Goal: Transaction & Acquisition: Subscribe to service/newsletter

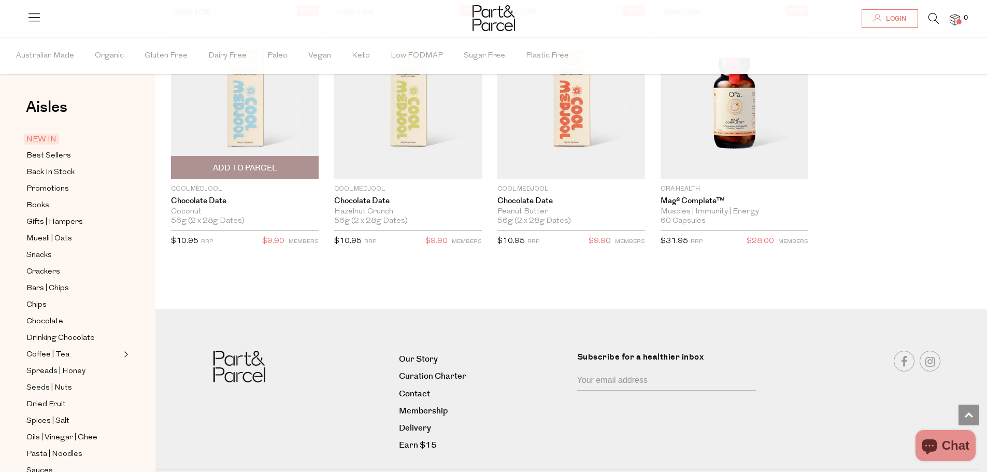
scroll to position [1554, 0]
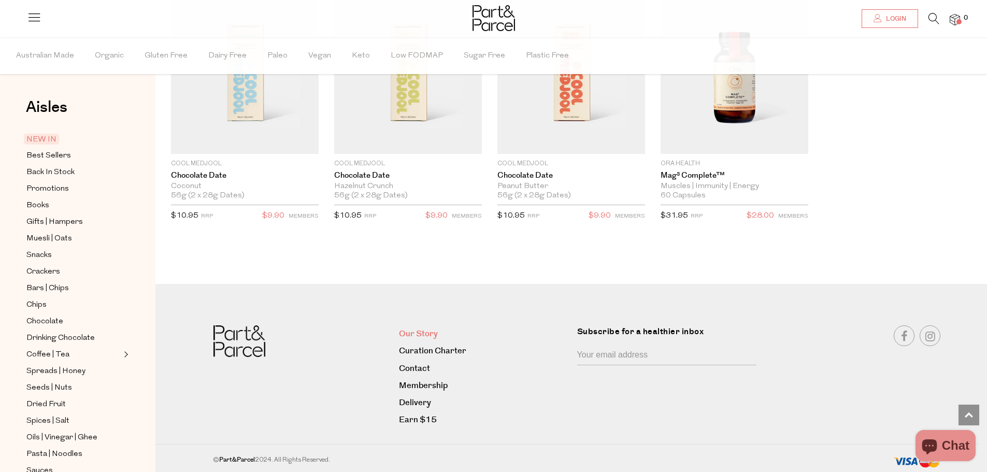
click at [430, 327] on link "Our Story" at bounding box center [484, 334] width 170 height 14
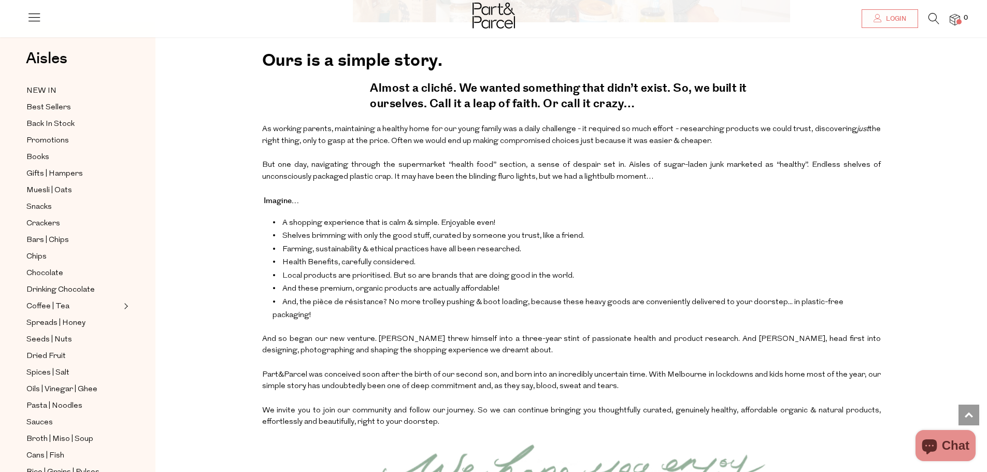
scroll to position [933, 0]
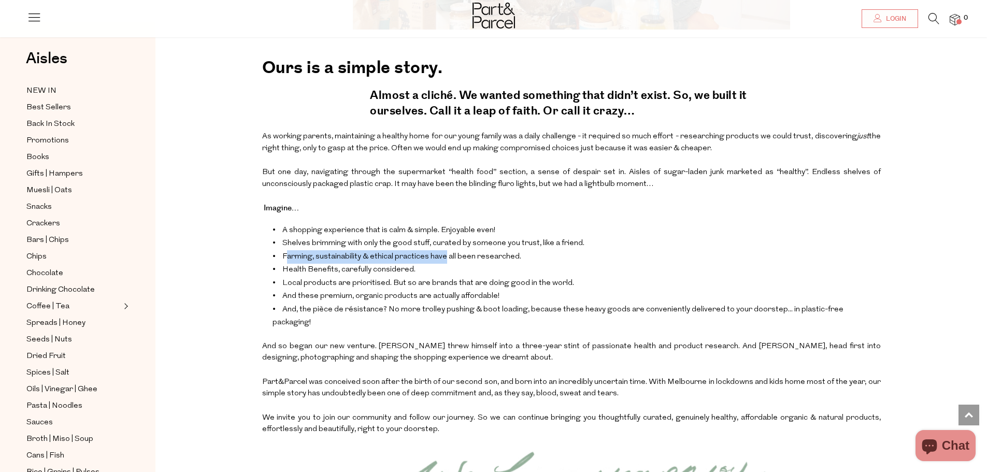
drag, startPoint x: 444, startPoint y: 263, endPoint x: 285, endPoint y: 262, distance: 158.6
click at [285, 262] on li "Farming, sustainability & ethical practices have all been researched." at bounding box center [577, 256] width 608 height 13
click at [426, 268] on li "Health Benefits, carefully considered." at bounding box center [577, 269] width 608 height 13
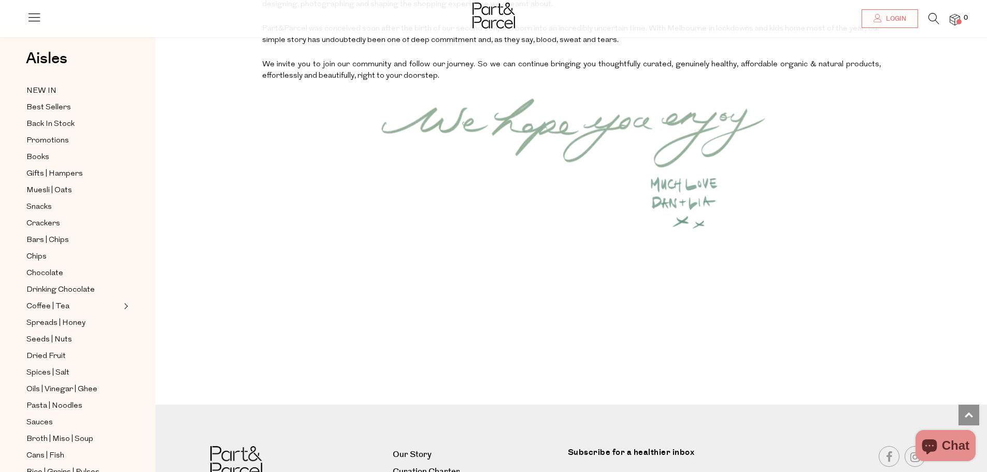
scroll to position [1408, 0]
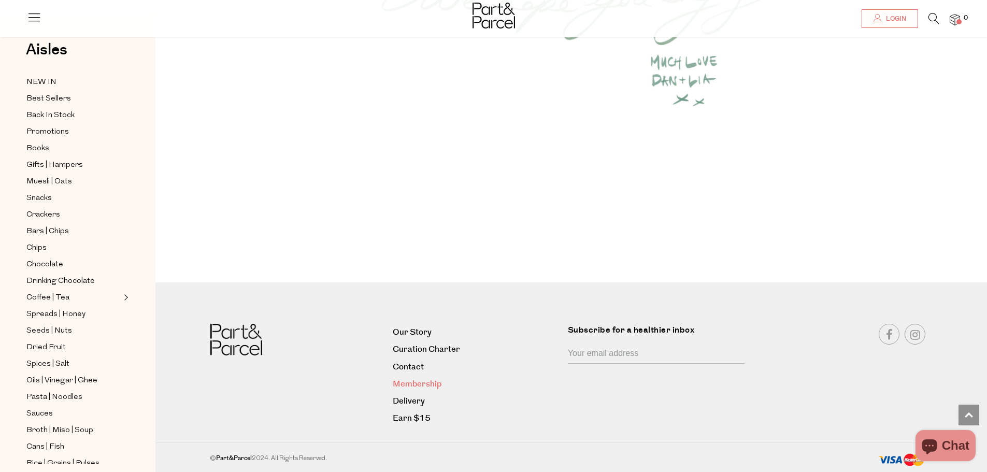
click at [420, 379] on link "Membership" at bounding box center [476, 384] width 167 height 14
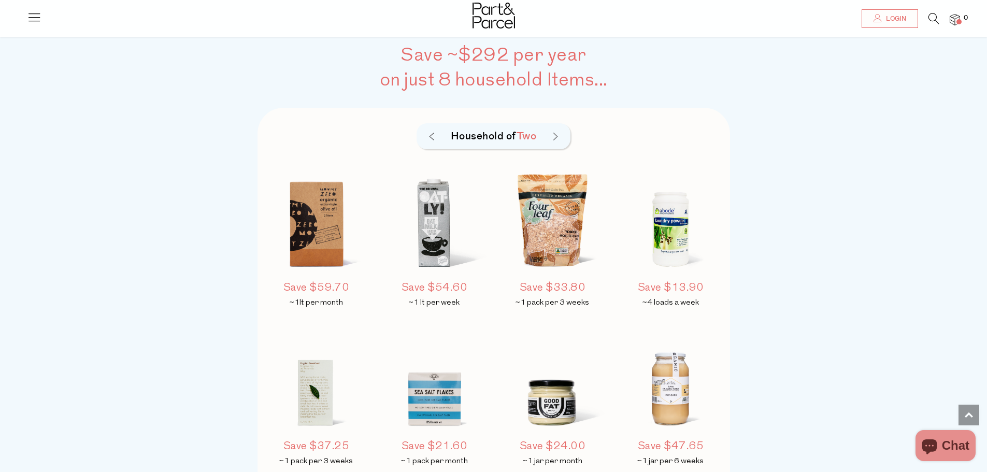
scroll to position [725, 0]
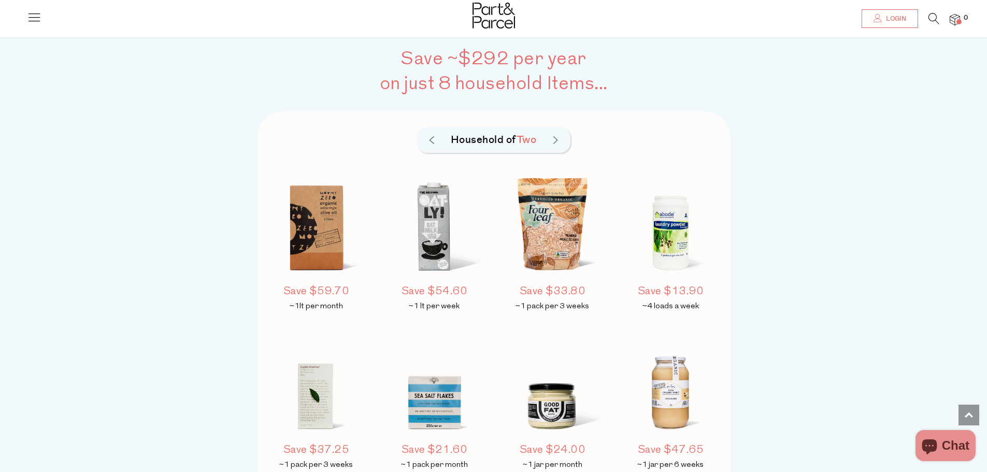
click at [562, 138] on div "Household of Two" at bounding box center [494, 140] width 154 height 26
click at [558, 136] on div "Household of Two" at bounding box center [494, 140] width 154 height 26
click at [544, 140] on h5 "Household of Two" at bounding box center [494, 140] width 104 height 16
drag, startPoint x: 528, startPoint y: 137, endPoint x: 548, endPoint y: 139, distance: 19.8
click at [533, 139] on span "Two" at bounding box center [527, 140] width 20 height 15
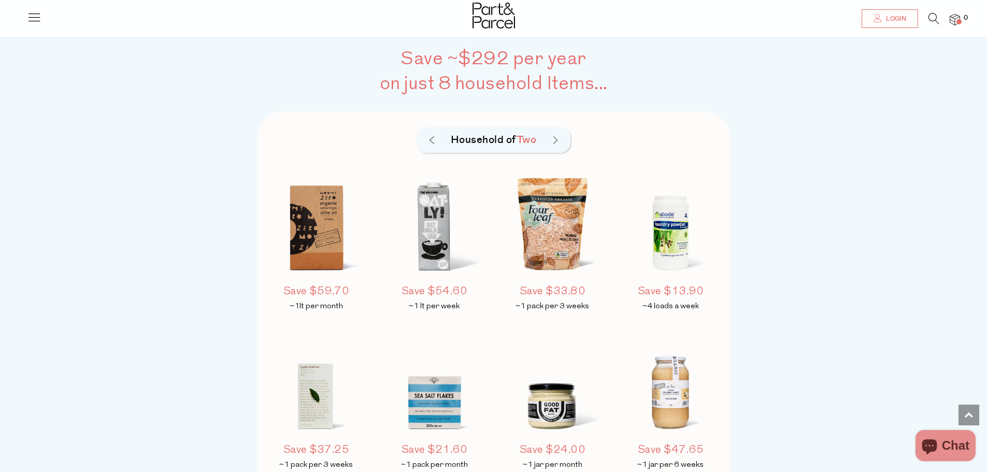
click at [554, 139] on img at bounding box center [555, 140] width 4 height 8
click at [432, 139] on img at bounding box center [432, 140] width 4 height 8
click at [554, 137] on img at bounding box center [555, 140] width 4 height 8
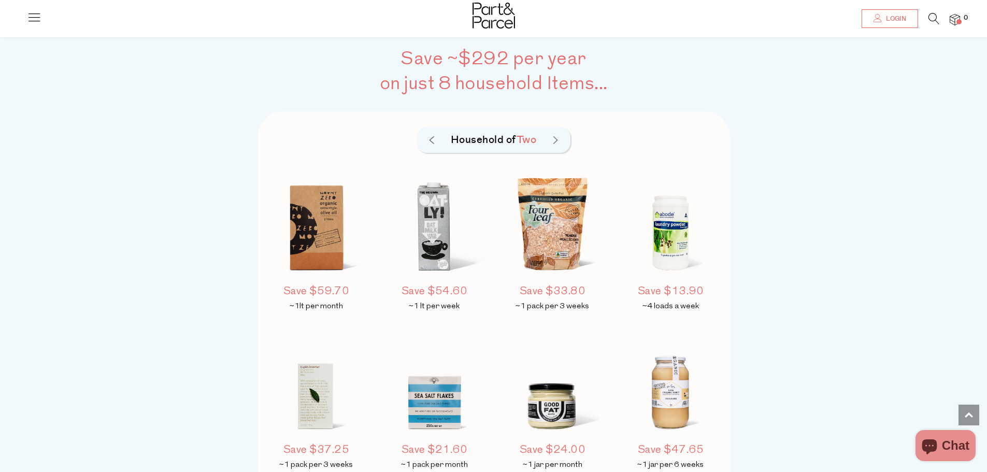
click at [554, 137] on img at bounding box center [555, 140] width 4 height 8
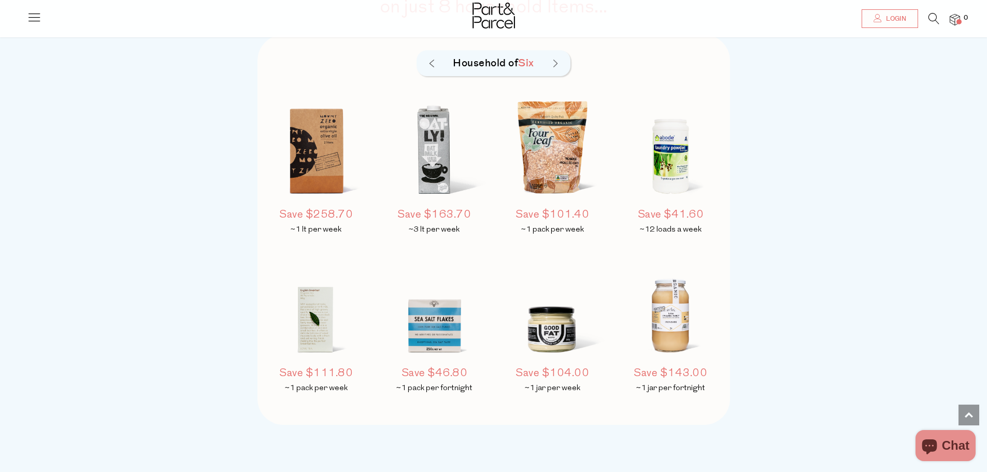
scroll to position [777, 0]
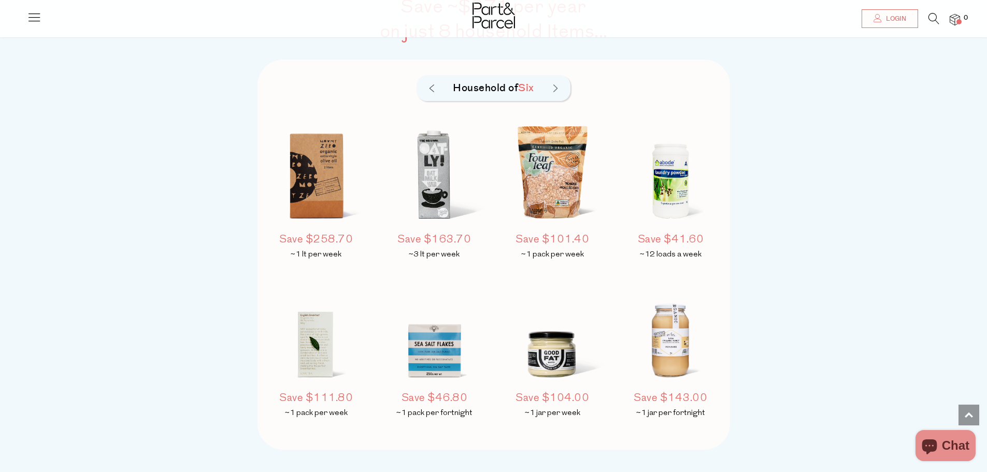
click at [430, 88] on img at bounding box center [432, 88] width 4 height 8
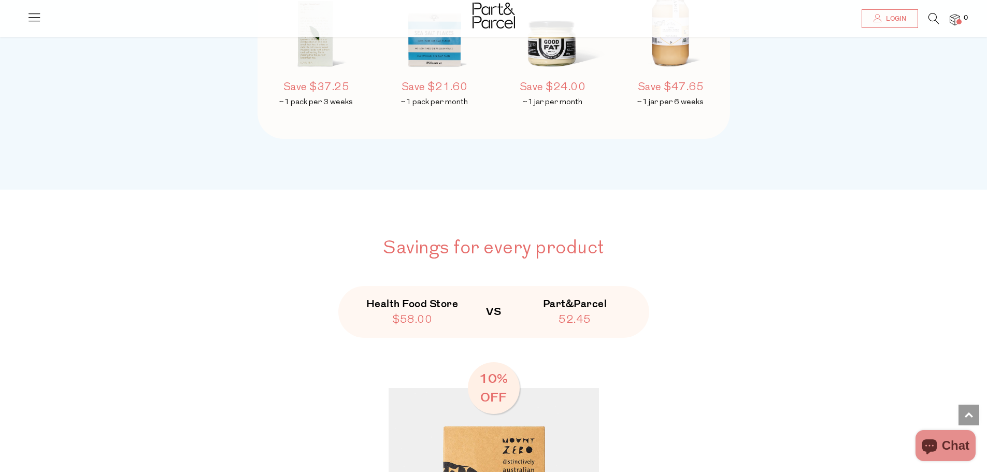
scroll to position [1295, 0]
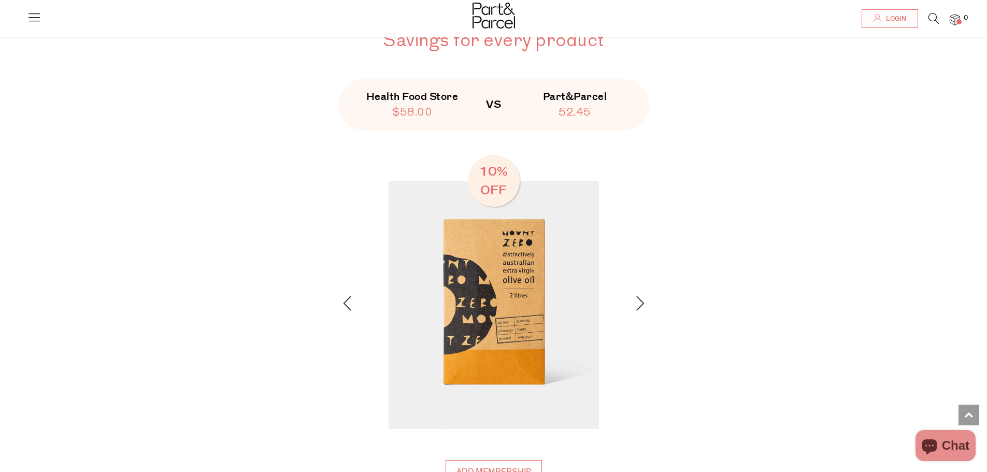
click at [634, 304] on div at bounding box center [621, 305] width 45 height 18
click at [638, 305] on img at bounding box center [640, 303] width 8 height 15
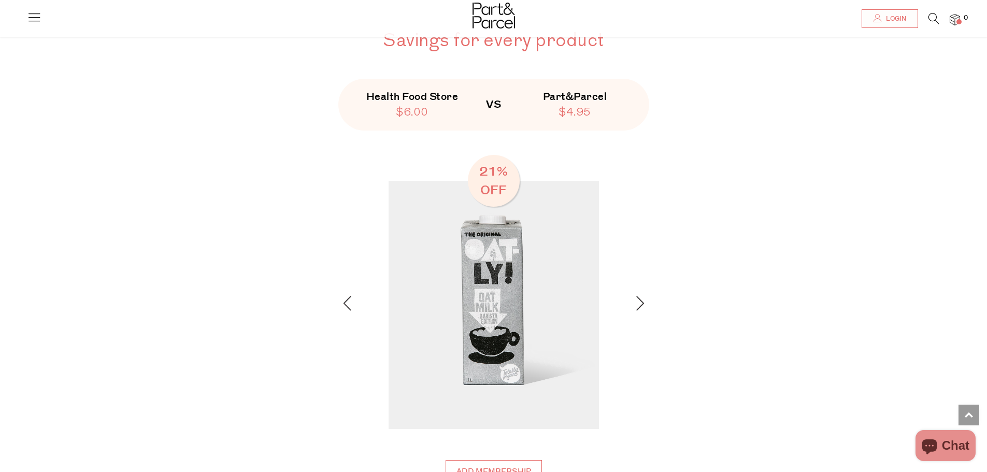
click at [638, 305] on img at bounding box center [640, 303] width 8 height 15
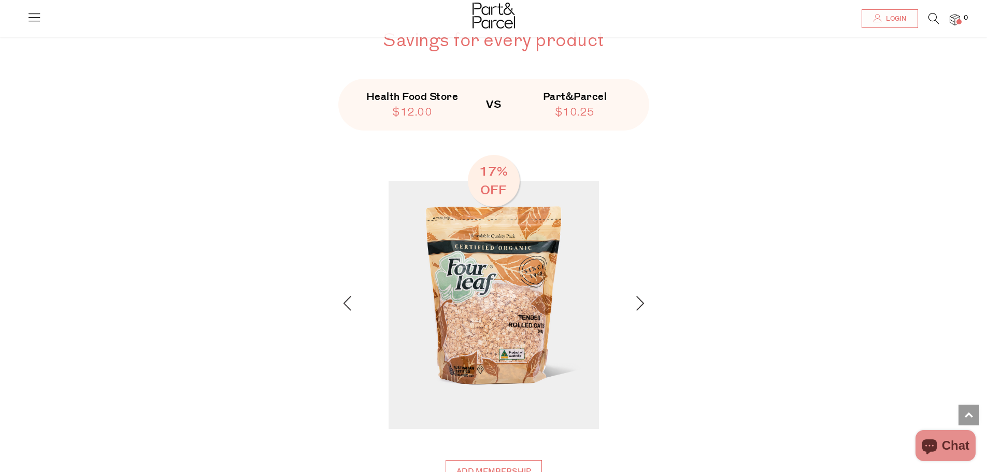
click at [638, 305] on img at bounding box center [640, 303] width 8 height 15
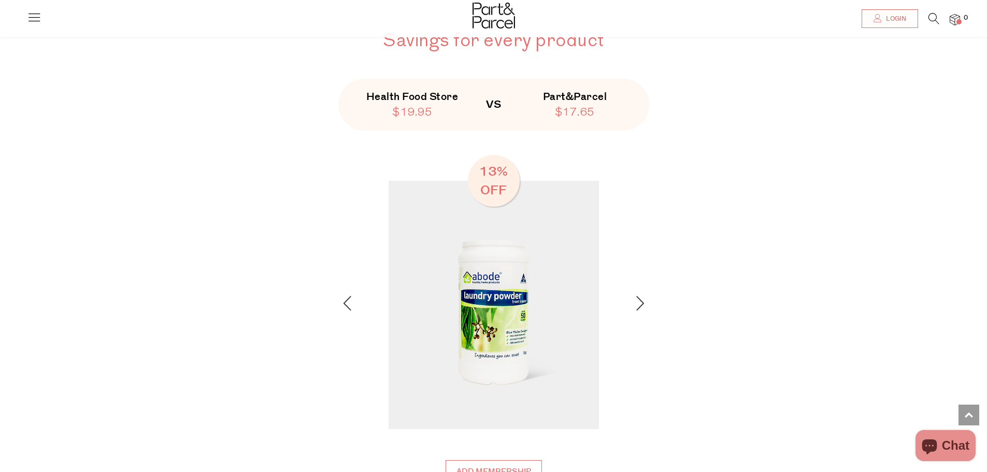
click at [638, 305] on img at bounding box center [640, 303] width 8 height 15
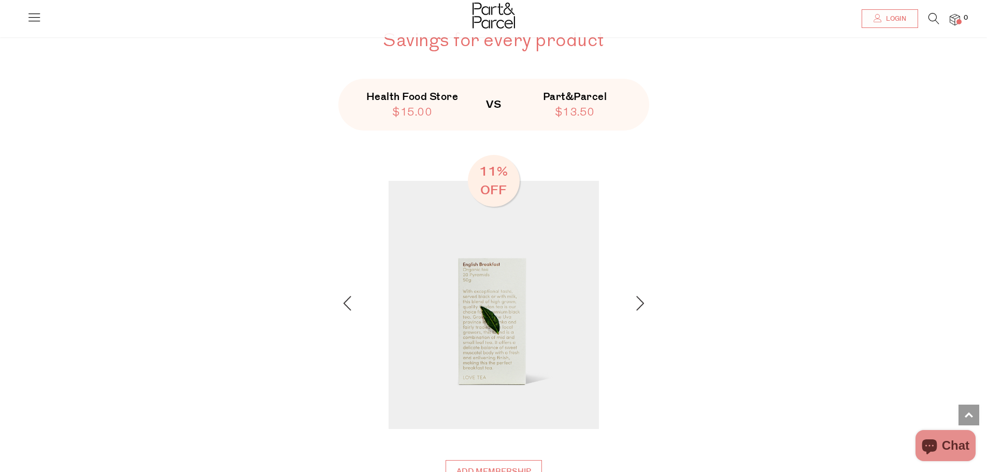
click at [638, 305] on img at bounding box center [640, 303] width 8 height 15
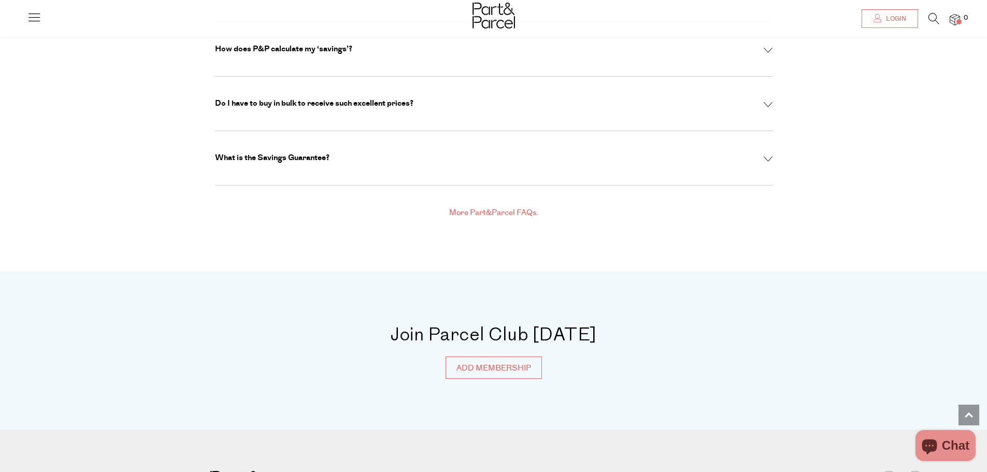
scroll to position [3767, 0]
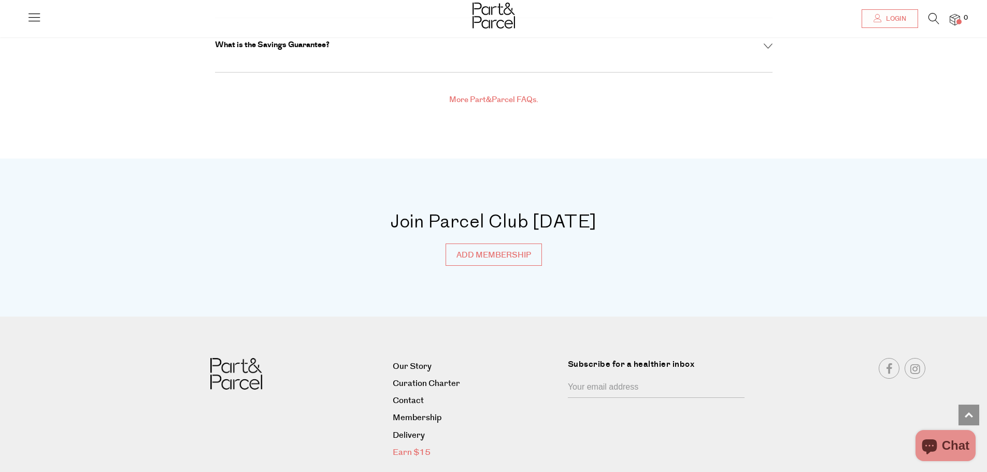
click at [421, 446] on link "Earn $15" at bounding box center [476, 453] width 167 height 14
